Goal: Task Accomplishment & Management: Use online tool/utility

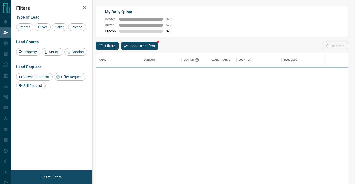
scroll to position [139, 252]
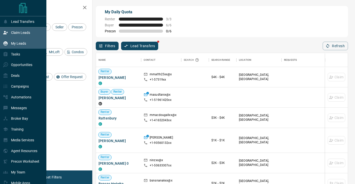
click at [22, 44] on p "My Leads" at bounding box center [18, 43] width 15 height 4
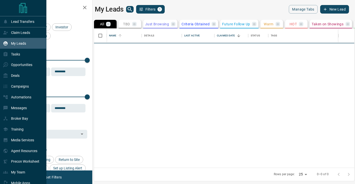
scroll to position [139, 261]
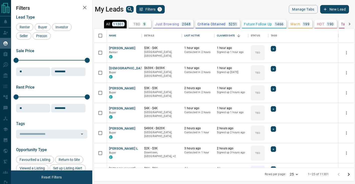
click at [133, 6] on div "My Leads Filters 1" at bounding box center [158, 9] width 127 height 9
click at [133, 7] on icon "search button" at bounding box center [130, 9] width 6 height 6
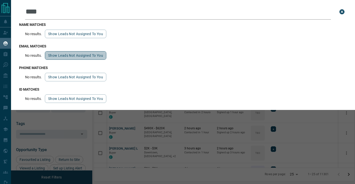
click at [87, 56] on button "Show leads not assigned to you" at bounding box center [76, 55] width 62 height 9
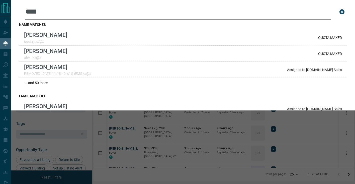
click at [108, 18] on input "***" at bounding box center [178, 12] width 306 height 16
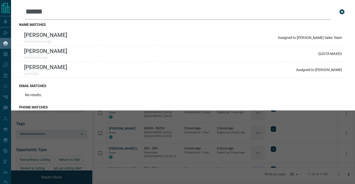
type input "******"
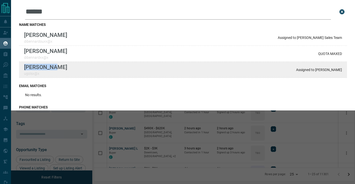
drag, startPoint x: 56, startPoint y: 69, endPoint x: 24, endPoint y: 69, distance: 31.4
click at [24, 69] on div "[PERSON_NAME] ugolsx@x Assigned to [PERSON_NAME]" at bounding box center [183, 70] width 328 height 16
copy p "[PERSON_NAME]"
